Goal: Navigation & Orientation: Find specific page/section

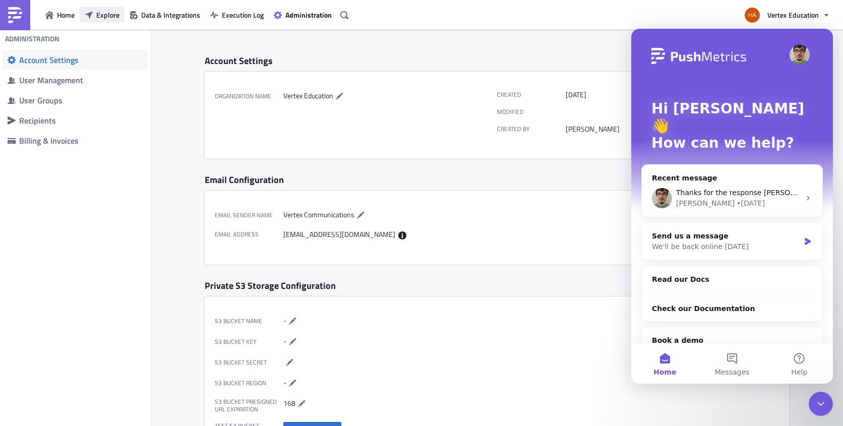
click at [101, 15] on span "Explore" at bounding box center [107, 15] width 23 height 11
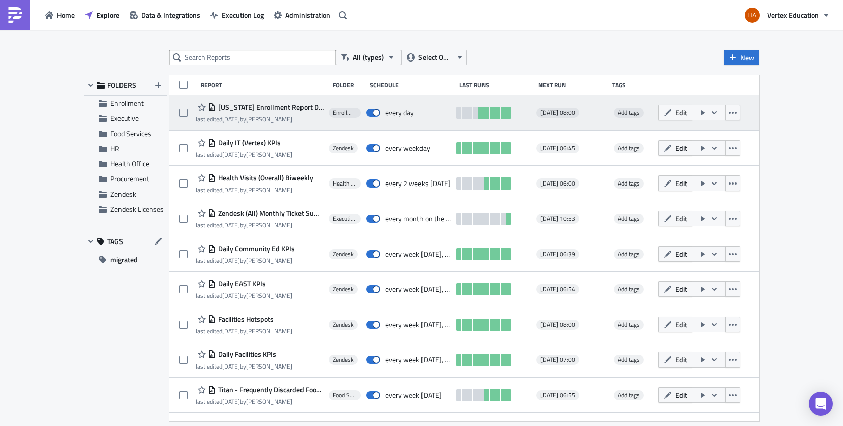
click at [282, 111] on span "[US_STATE] Enrollment Report Dashboard Views - Daily" at bounding box center [270, 107] width 108 height 9
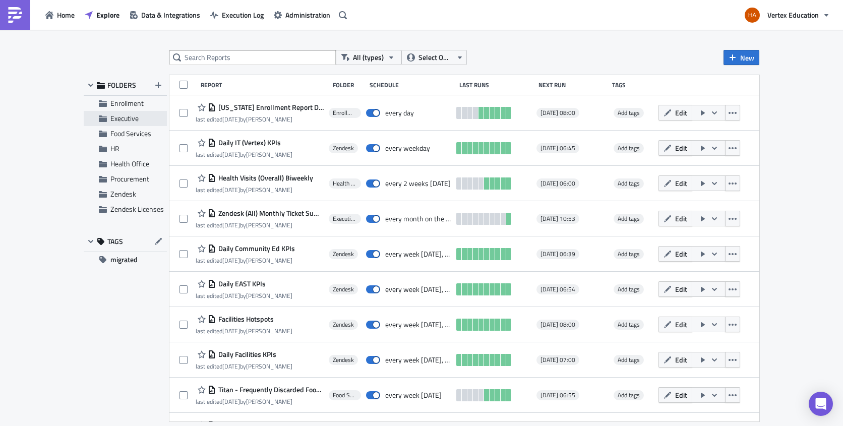
click at [135, 121] on span "Executive" at bounding box center [124, 118] width 28 height 11
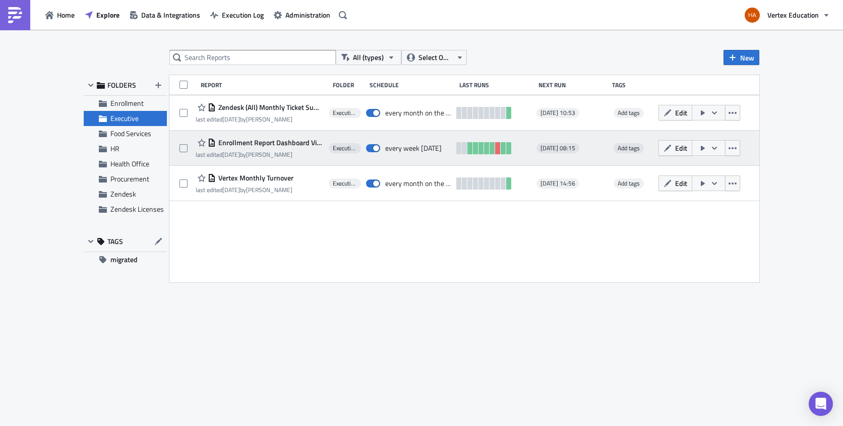
click at [273, 147] on span "Enrollment Report Dashboard Views - Weekly" at bounding box center [270, 142] width 108 height 9
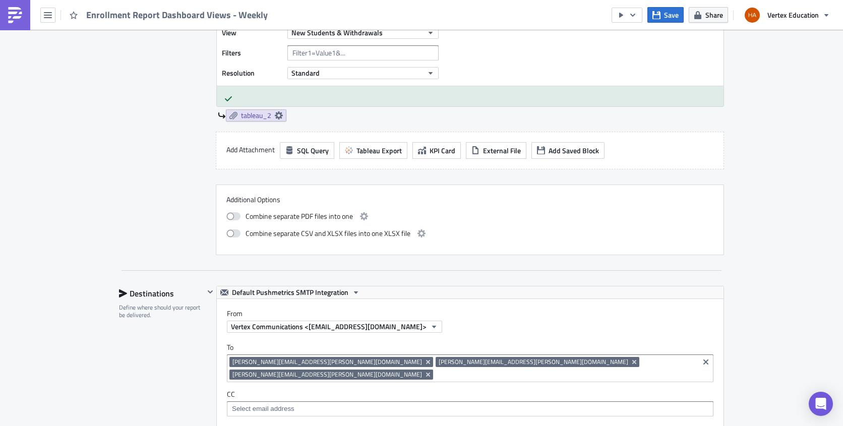
scroll to position [655, 0]
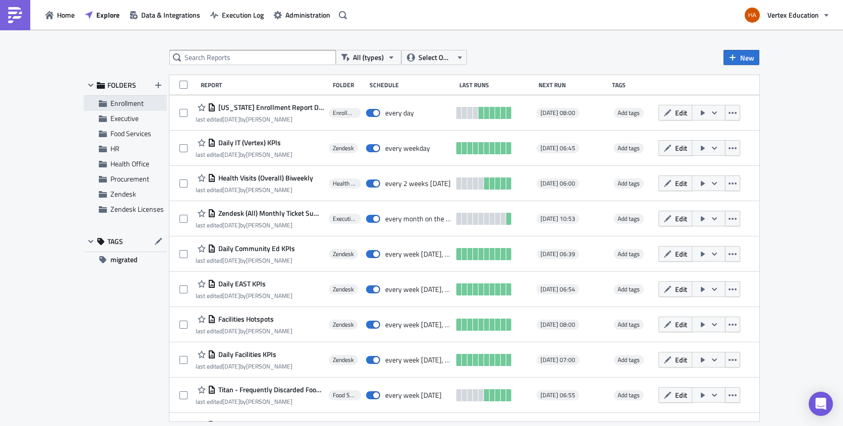
click at [135, 106] on span "Enrollment" at bounding box center [126, 103] width 33 height 11
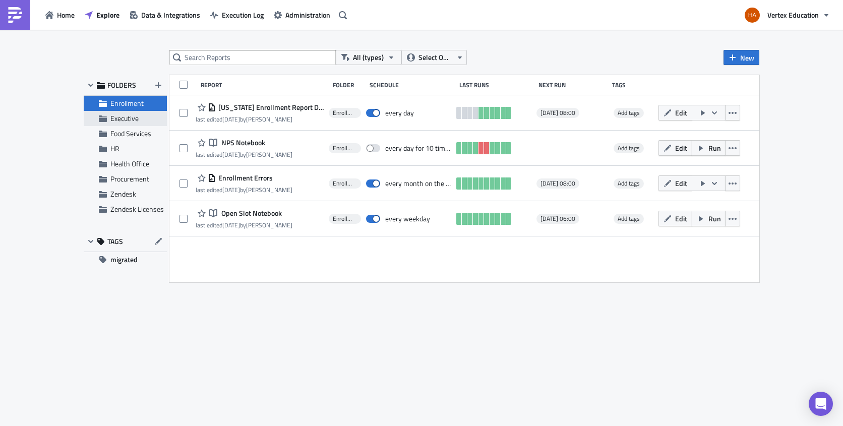
click at [132, 119] on span "Executive" at bounding box center [124, 118] width 28 height 11
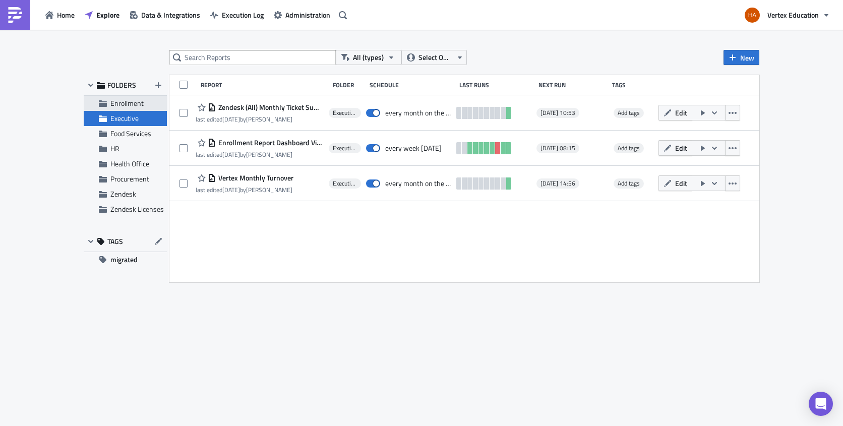
click at [134, 106] on span "Enrollment" at bounding box center [126, 103] width 33 height 11
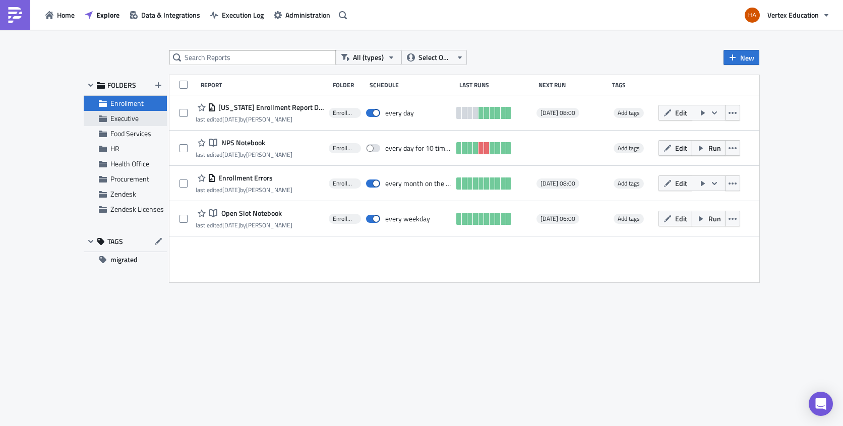
click at [134, 117] on span "Executive" at bounding box center [124, 118] width 28 height 11
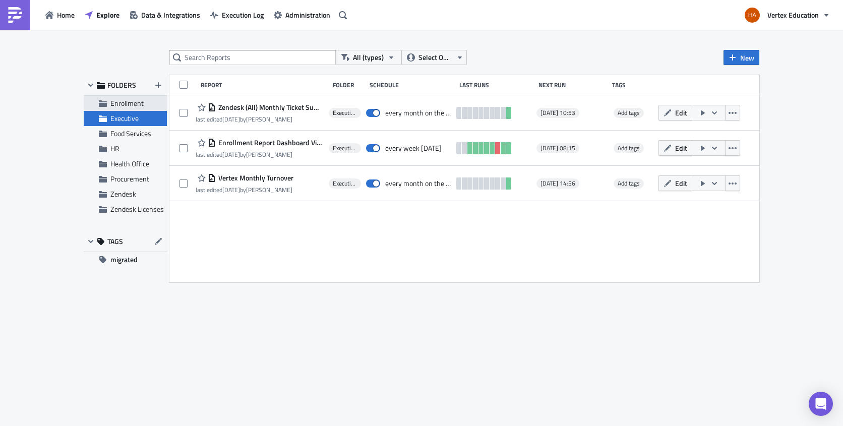
click at [132, 106] on span "Enrollment" at bounding box center [126, 103] width 33 height 11
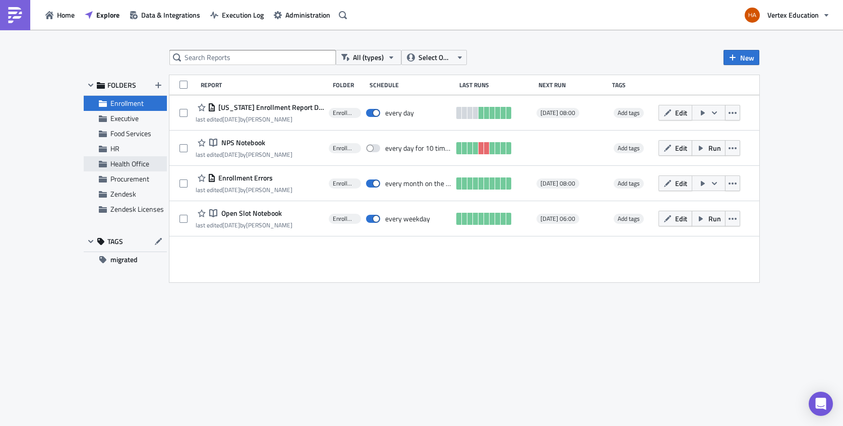
click at [124, 162] on span "Health Office" at bounding box center [129, 163] width 39 height 11
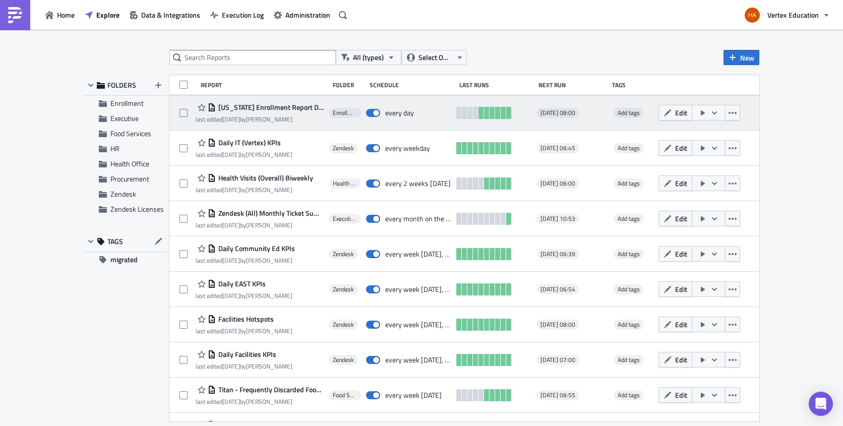
click at [268, 112] on div "[US_STATE] Enrollment Report Dashboard Views - Daily" at bounding box center [260, 107] width 128 height 12
click at [234, 104] on span "[US_STATE] Enrollment Report Dashboard Views - Daily" at bounding box center [270, 107] width 108 height 9
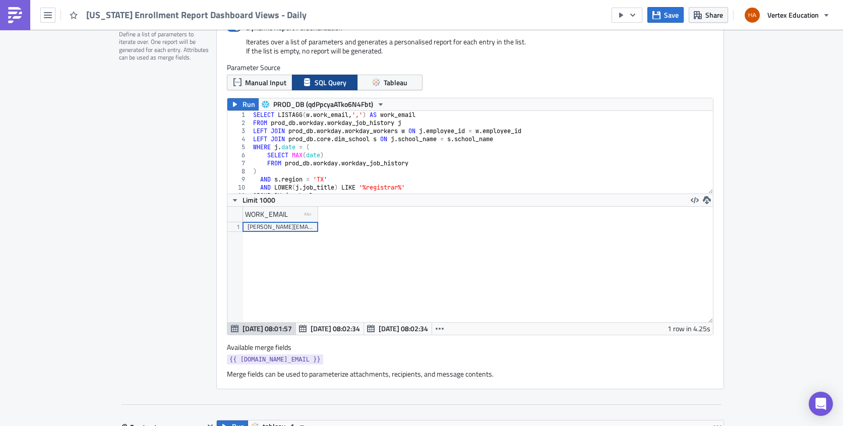
scroll to position [403, 0]
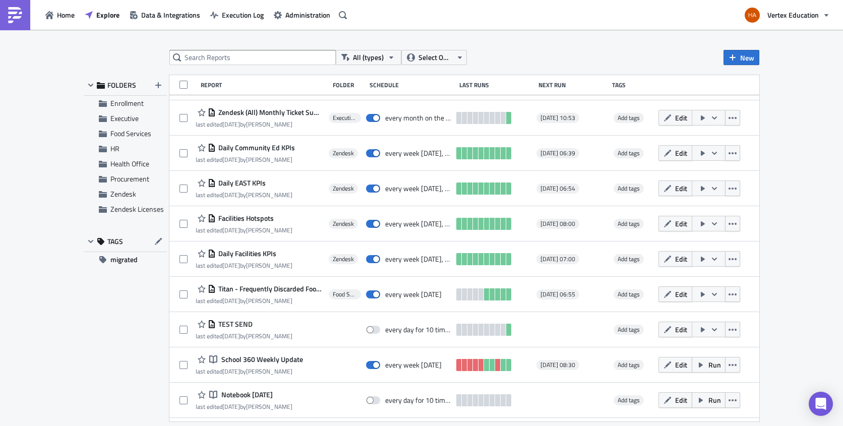
scroll to position [151, 0]
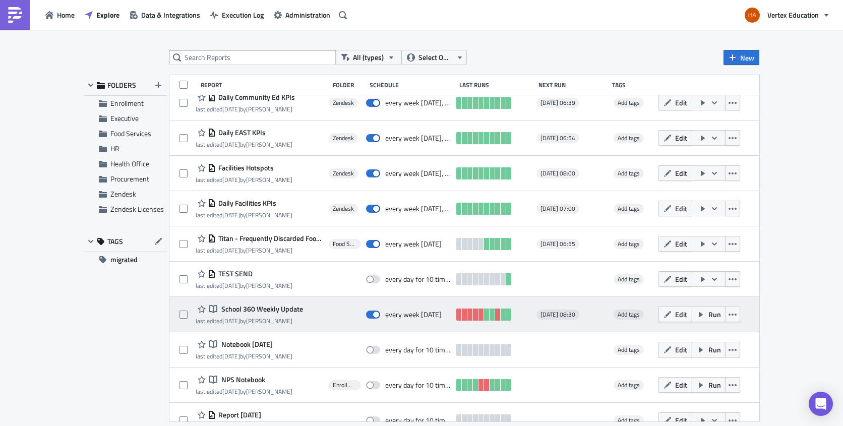
click at [265, 307] on span "School 360 Weekly Update" at bounding box center [261, 308] width 84 height 9
